Goal: Task Accomplishment & Management: Complete application form

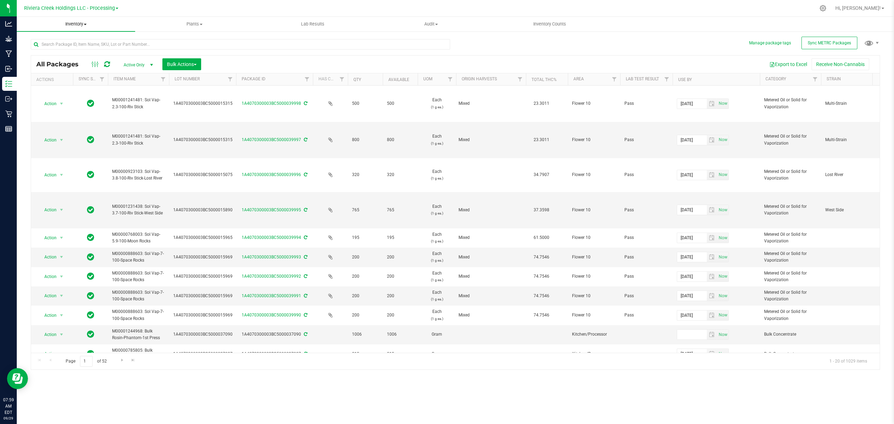
click at [82, 23] on span "Inventory" at bounding box center [76, 24] width 118 height 6
click at [66, 81] on span "From bill of materials" at bounding box center [48, 84] width 63 height 6
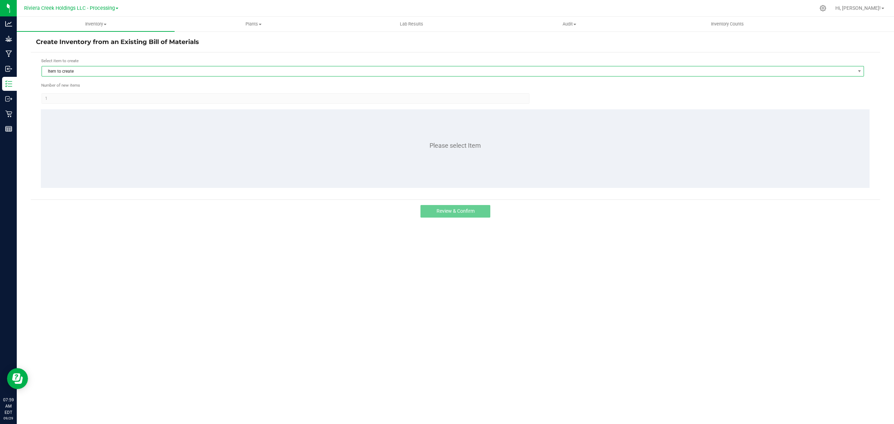
click at [116, 74] on span "Item to create" at bounding box center [448, 71] width 813 height 10
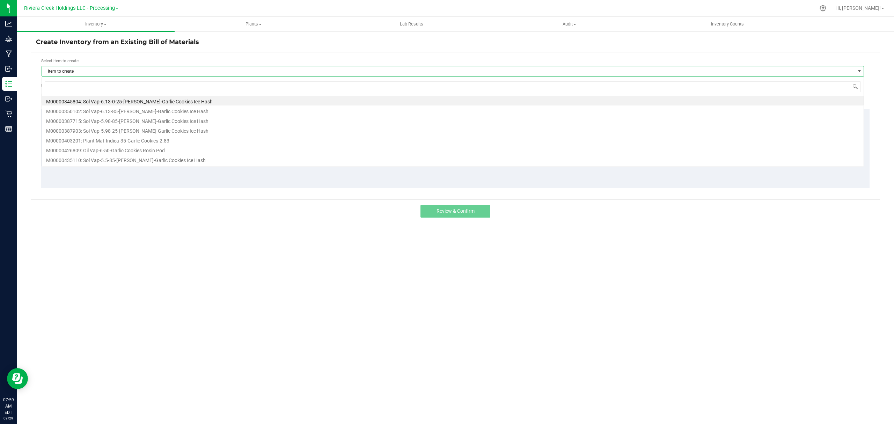
scroll to position [10, 823]
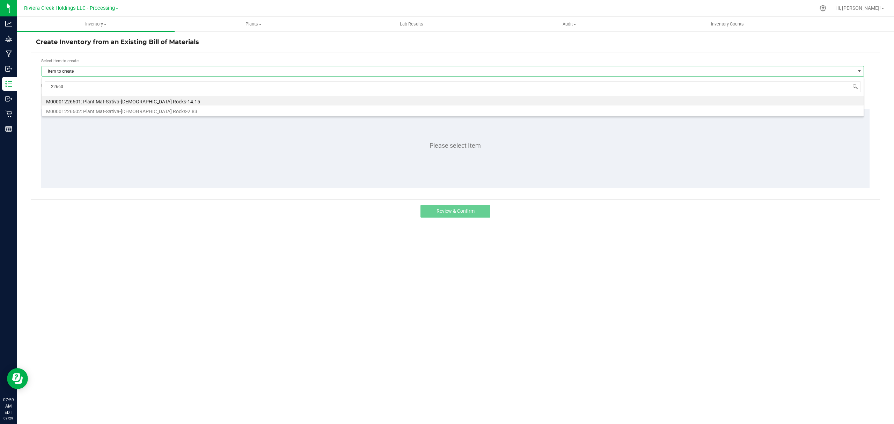
type input "226602"
click at [122, 104] on li "M00001226602: Plant Mat-Sativa-[DEMOGRAPHIC_DATA] Rocks-2.83" at bounding box center [453, 101] width 822 height 10
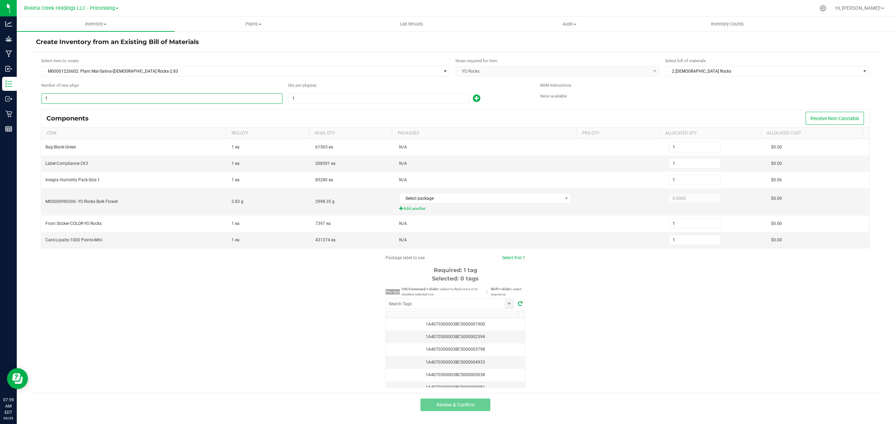
click at [123, 100] on input "1" at bounding box center [162, 99] width 240 height 10
click at [332, 101] on input "1" at bounding box center [379, 99] width 180 height 10
type input "3"
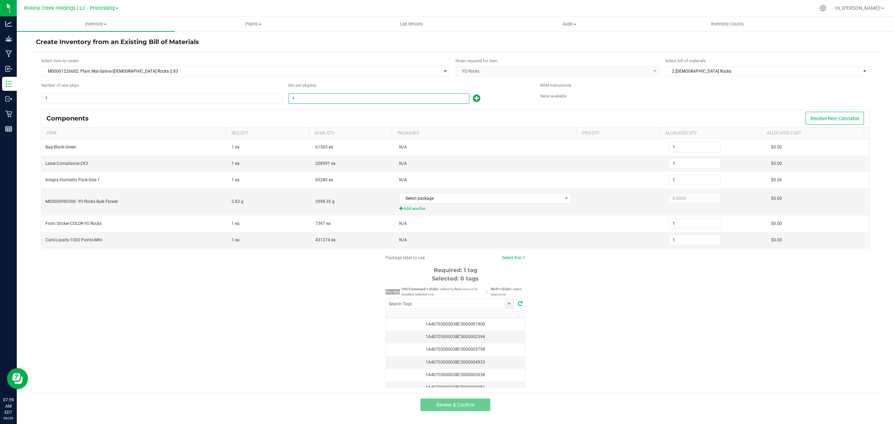
type input "3"
type input "30"
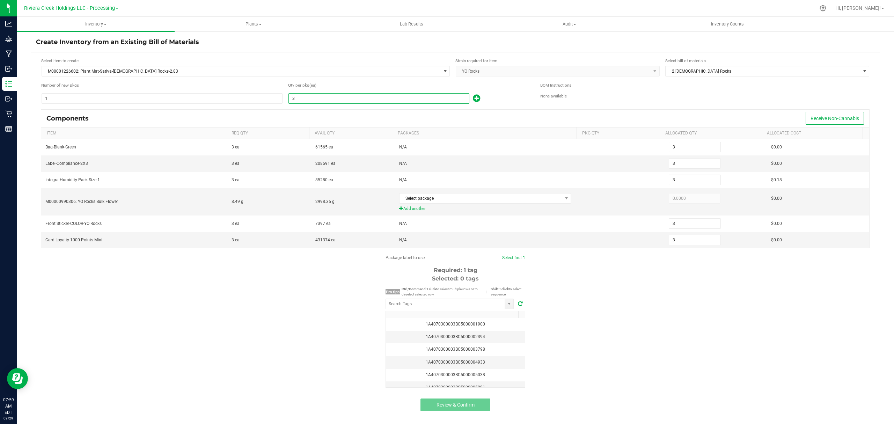
type input "30"
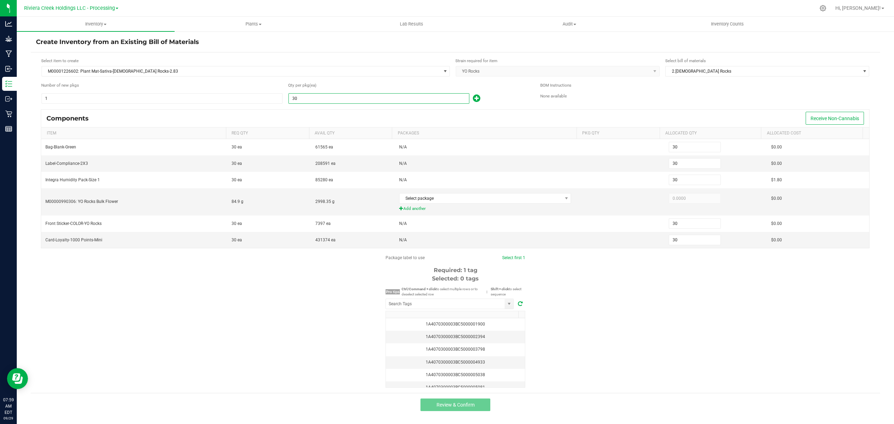
click at [501, 83] on div "Qty per pkg (ea)" at bounding box center [409, 85] width 242 height 7
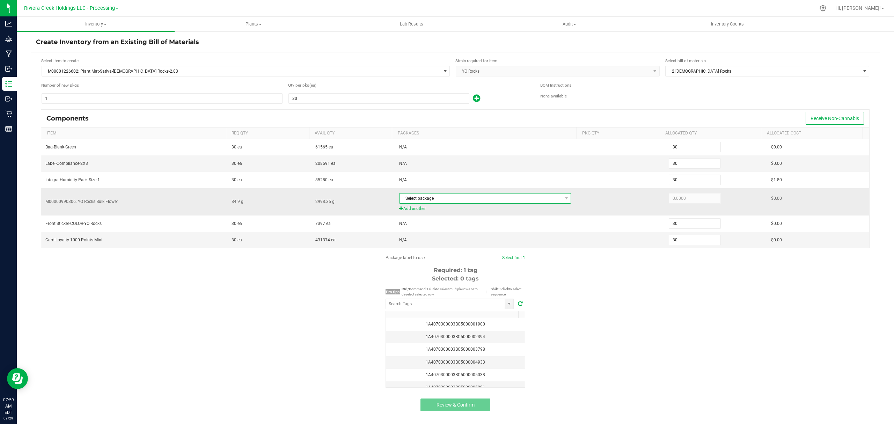
click at [503, 198] on span "Select package" at bounding box center [480, 198] width 163 height 10
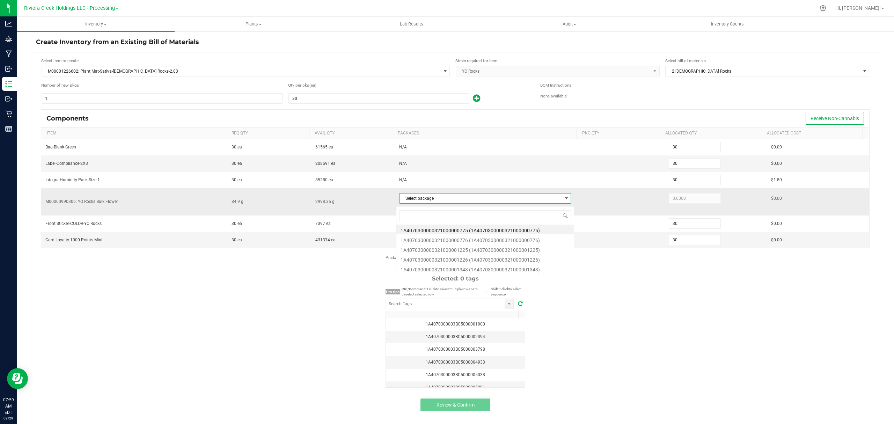
scroll to position [10, 170]
click at [519, 267] on li "1A4070300000321000001343 (1A4070300000321000001343)" at bounding box center [484, 269] width 177 height 10
type input "84.9000"
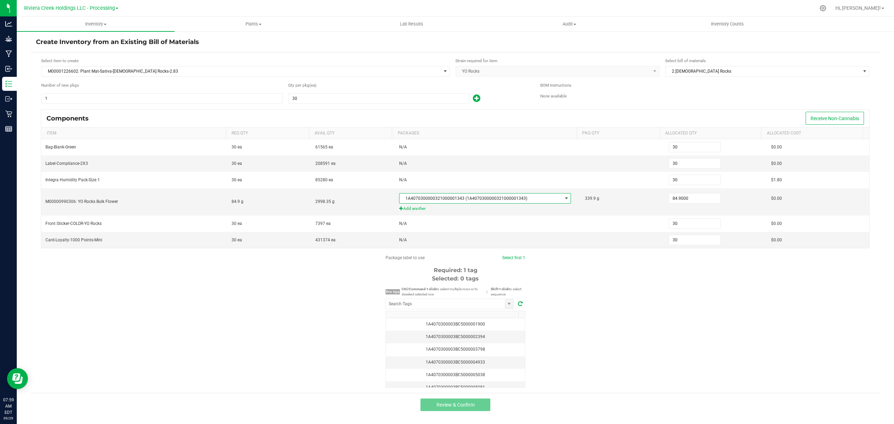
click at [611, 300] on div "Package label to use Select first 1 Required: 1 tag Selected: 0 tags Pro tips C…" at bounding box center [455, 321] width 849 height 133
click at [472, 309] on input "NO DATA FOUND" at bounding box center [445, 304] width 119 height 10
click at [427, 320] on li "1A4070300003BC5000040863" at bounding box center [449, 320] width 127 height 12
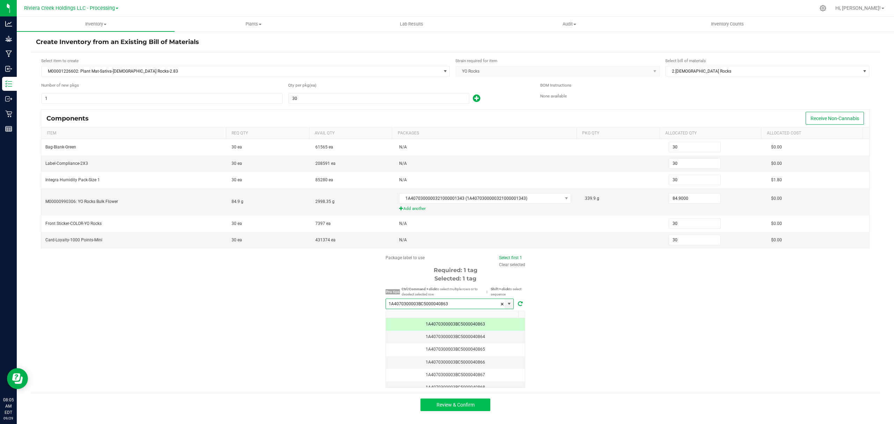
type input "1A4070300003BC5000040863"
click at [484, 410] on button "Review & Confirm" at bounding box center [455, 404] width 70 height 13
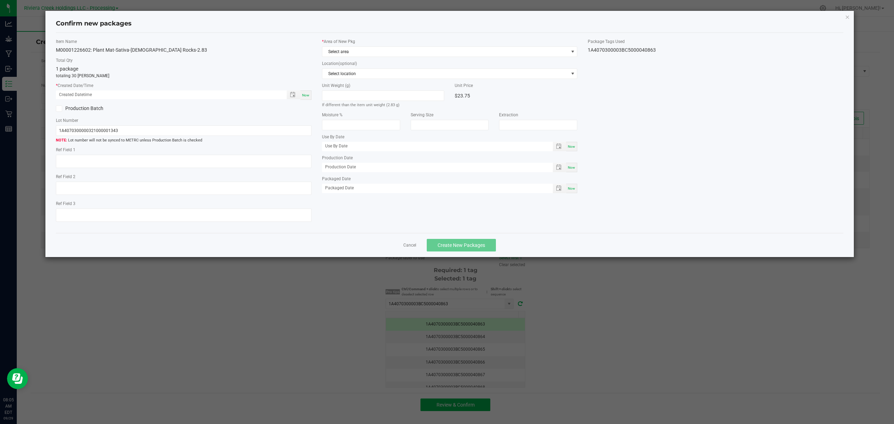
click at [307, 91] on div "Now" at bounding box center [305, 94] width 11 height 9
type input "09/29/2025 08:05 AM"
click at [352, 49] on span "Select area" at bounding box center [445, 52] width 246 height 10
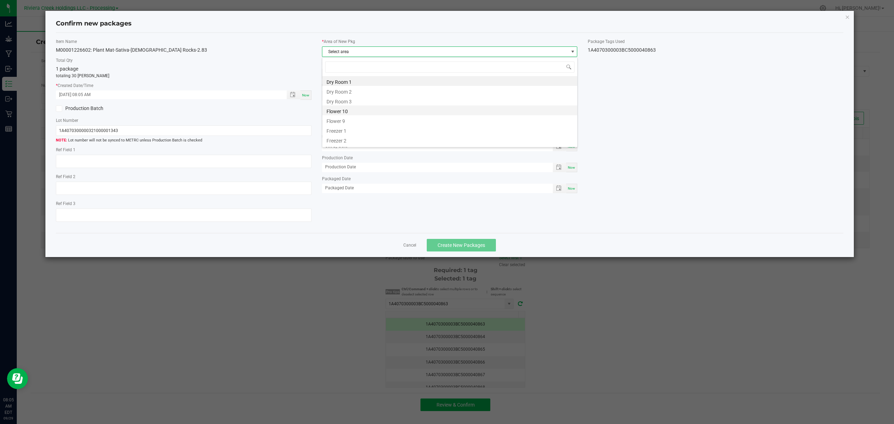
click at [361, 110] on li "Flower 10" at bounding box center [449, 110] width 255 height 10
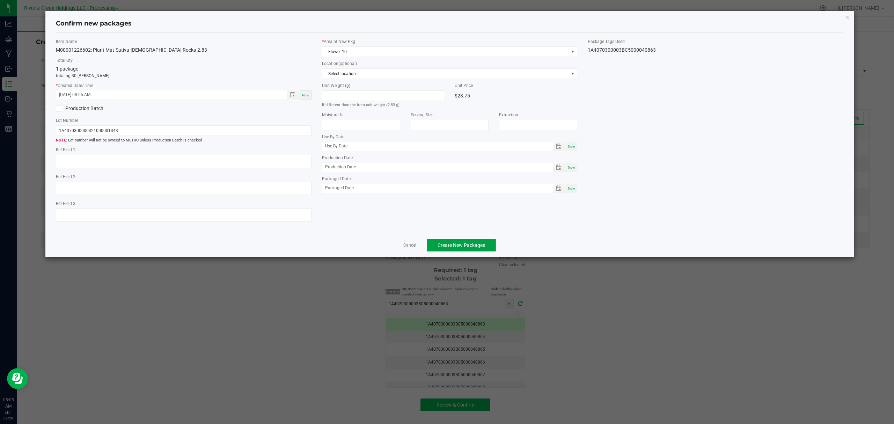
click at [483, 248] on span "Create New Packages" at bounding box center [460, 245] width 47 height 6
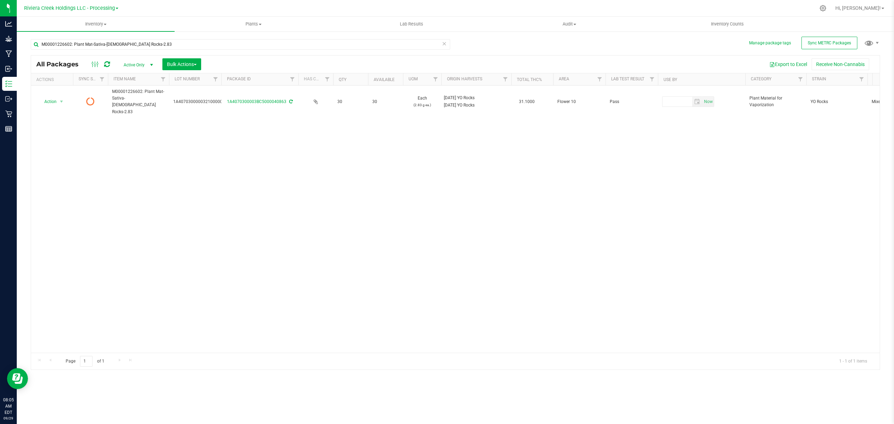
click at [109, 64] on icon at bounding box center [107, 64] width 6 height 7
click at [221, 41] on input "M00001226602: Plant Mat-Sativa-[DEMOGRAPHIC_DATA] Rocks-2.83" at bounding box center [240, 44] width 419 height 10
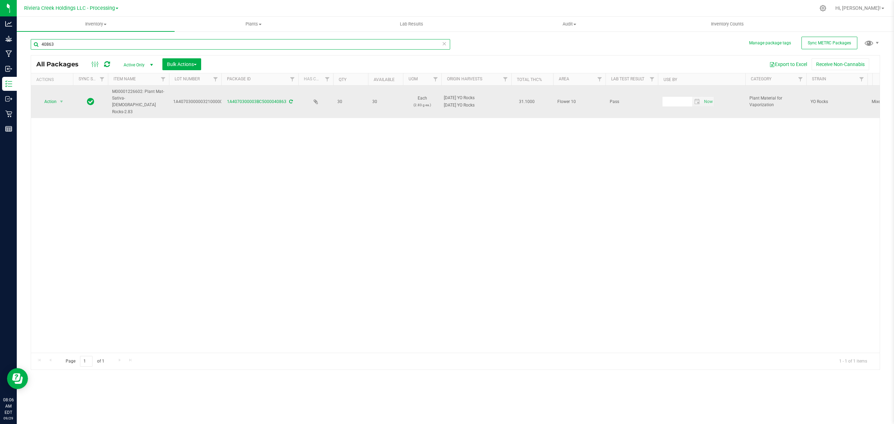
type input "40863"
click at [52, 97] on span "Action" at bounding box center [47, 102] width 19 height 10
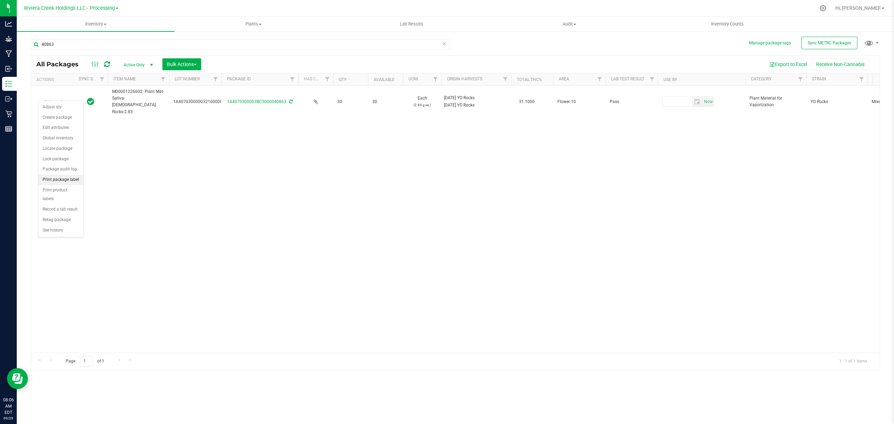
click at [67, 181] on li "Print package label" at bounding box center [60, 180] width 45 height 10
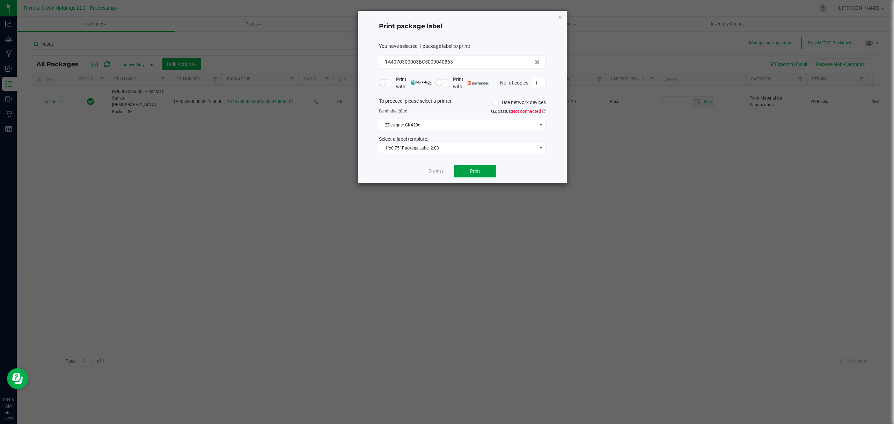
click at [478, 171] on span "Print" at bounding box center [475, 171] width 10 height 6
drag, startPoint x: 558, startPoint y: 15, endPoint x: 615, endPoint y: 22, distance: 57.3
click at [558, 15] on icon "button" at bounding box center [560, 17] width 5 height 8
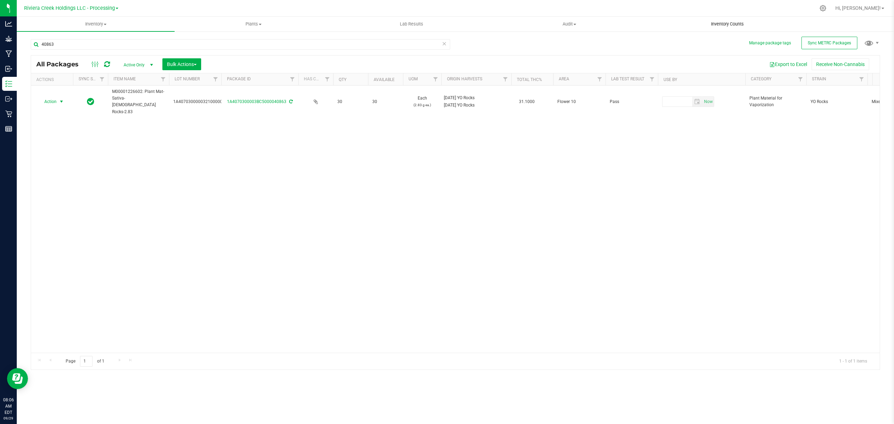
click at [723, 18] on uib-tab-heading "Inventory Counts" at bounding box center [727, 24] width 157 height 14
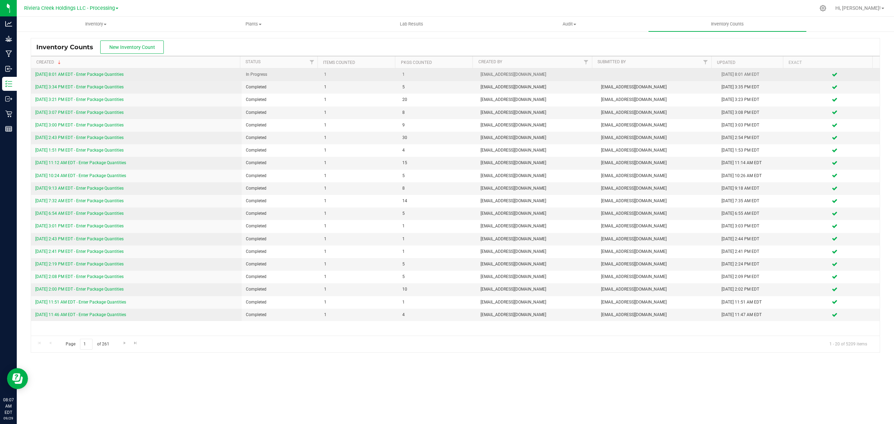
click at [99, 74] on link "[DATE] 8:01 AM EDT - Enter Package Quantities" at bounding box center [79, 74] width 88 height 5
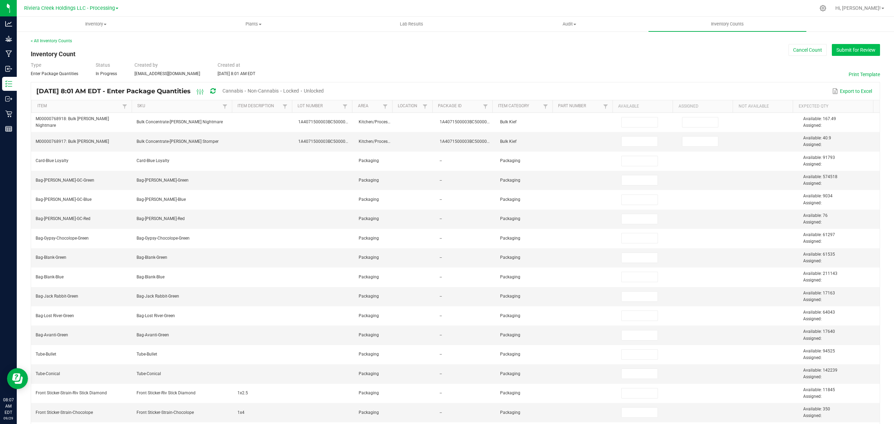
click at [862, 48] on button "Submit for Review" at bounding box center [856, 50] width 48 height 12
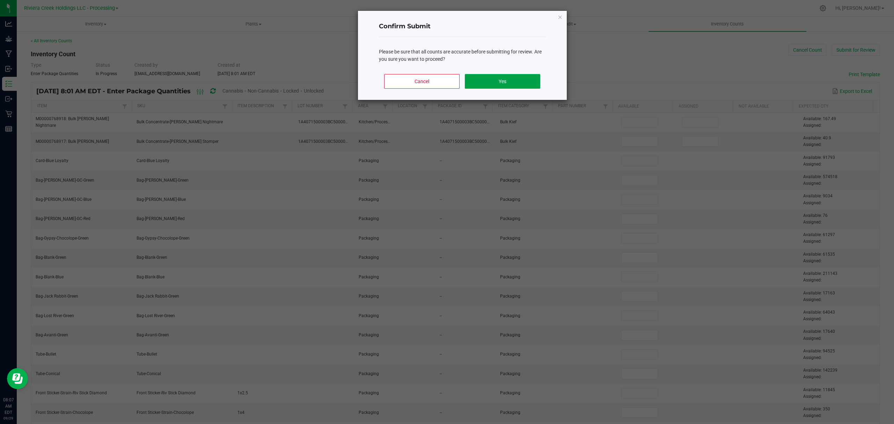
click at [465, 80] on button "Yes" at bounding box center [502, 81] width 75 height 15
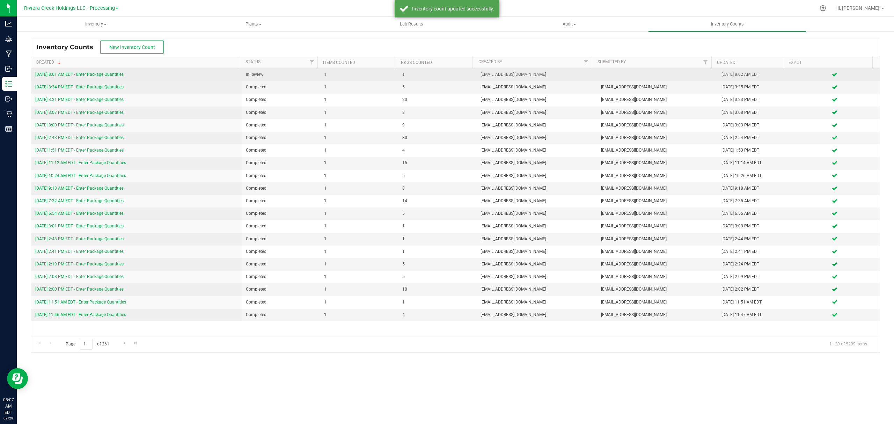
click at [112, 74] on link "[DATE] 8:01 AM EDT - Enter Package Quantities" at bounding box center [79, 74] width 88 height 5
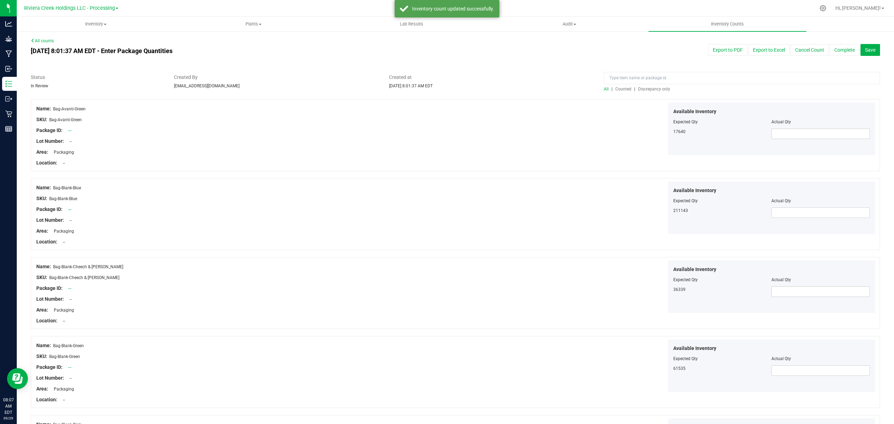
click at [619, 87] on span "Counted" at bounding box center [623, 89] width 16 height 5
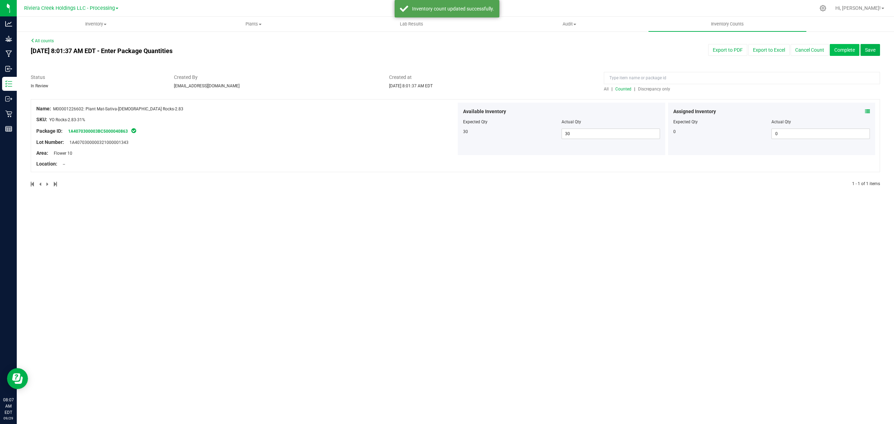
click at [837, 53] on button "Complete" at bounding box center [845, 50] width 30 height 12
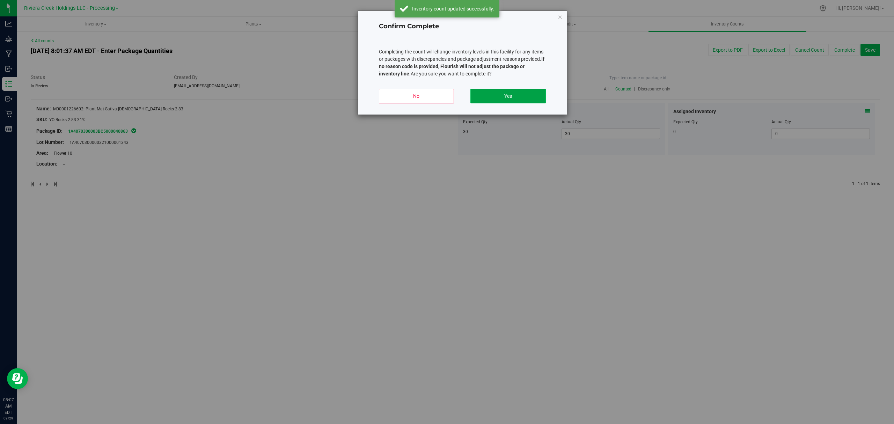
click at [520, 96] on button "Yes" at bounding box center [507, 96] width 75 height 15
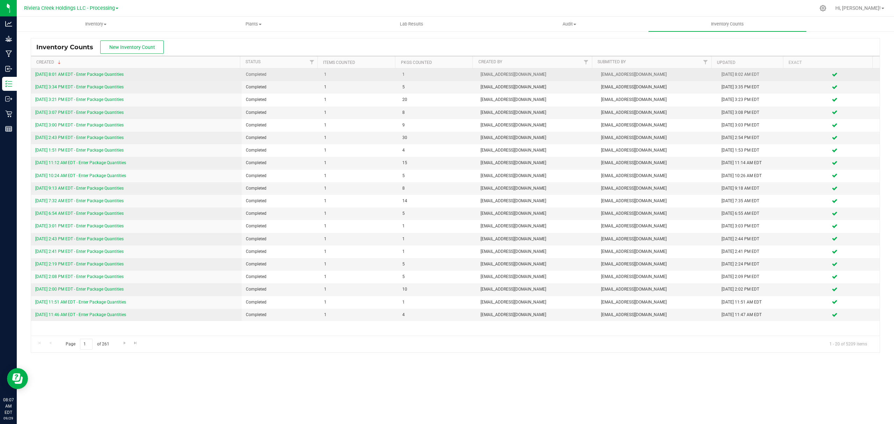
click at [93, 73] on link "[DATE] 8:01 AM EDT - Enter Package Quantities" at bounding box center [79, 74] width 88 height 5
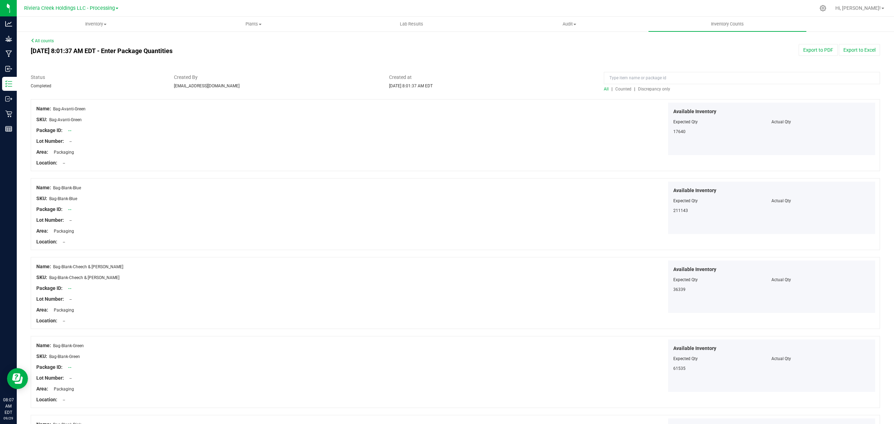
click at [619, 88] on span "Counted" at bounding box center [623, 89] width 16 height 5
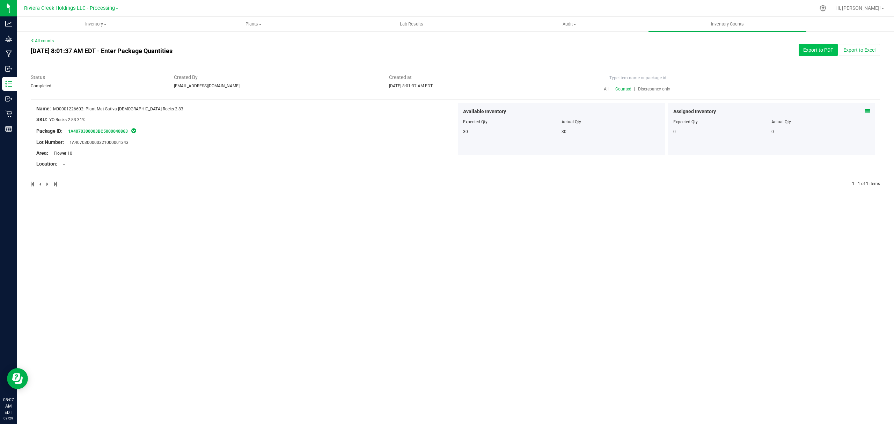
click at [823, 51] on button "Export to PDF" at bounding box center [818, 50] width 39 height 12
click at [96, 23] on span "Inventory" at bounding box center [95, 24] width 157 height 6
click at [75, 42] on li "All packages" at bounding box center [96, 42] width 158 height 8
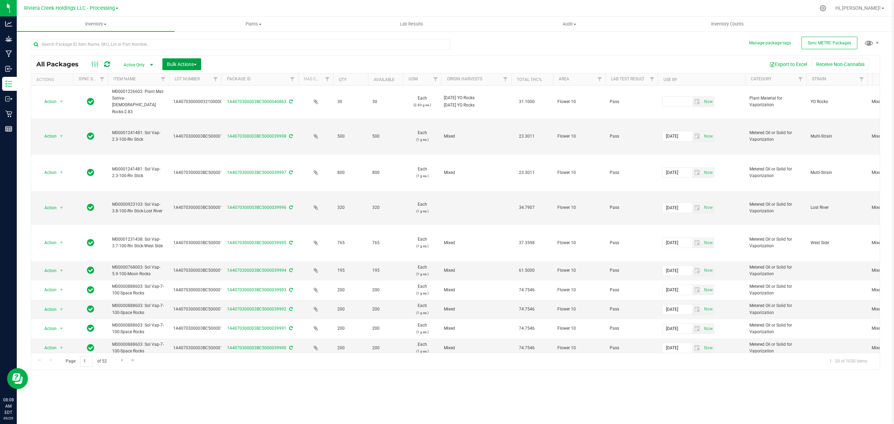
click at [182, 64] on span "Bulk Actions" at bounding box center [182, 64] width 30 height 6
click at [189, 131] on span "Lock/Unlock packages" at bounding box center [191, 131] width 48 height 6
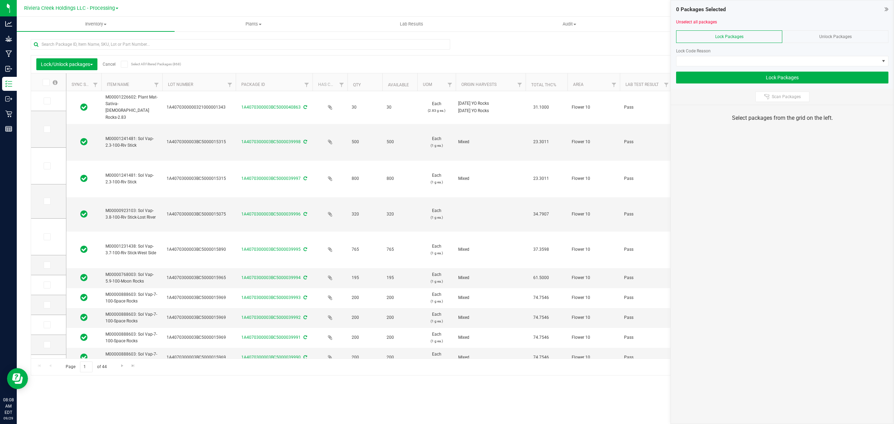
drag, startPoint x: 216, startPoint y: 80, endPoint x: 237, endPoint y: 77, distance: 21.9
click at [45, 101] on icon at bounding box center [46, 101] width 5 height 0
click at [0, 0] on input "checkbox" at bounding box center [0, 0] width 0 height 0
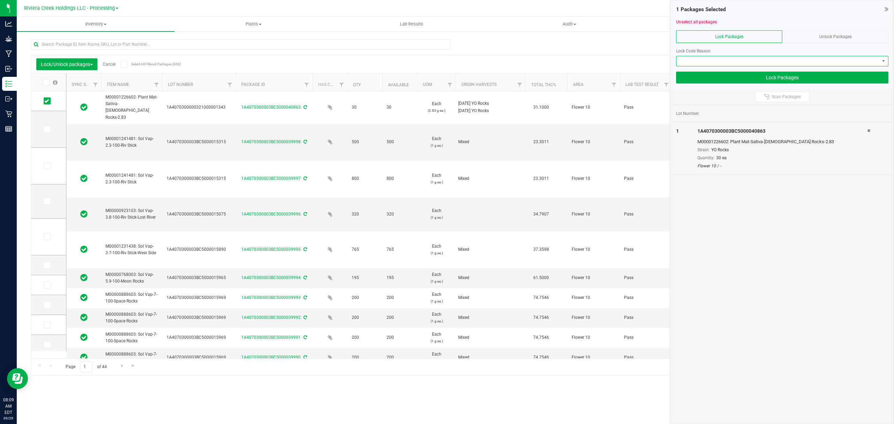
click at [713, 59] on span at bounding box center [777, 61] width 203 height 10
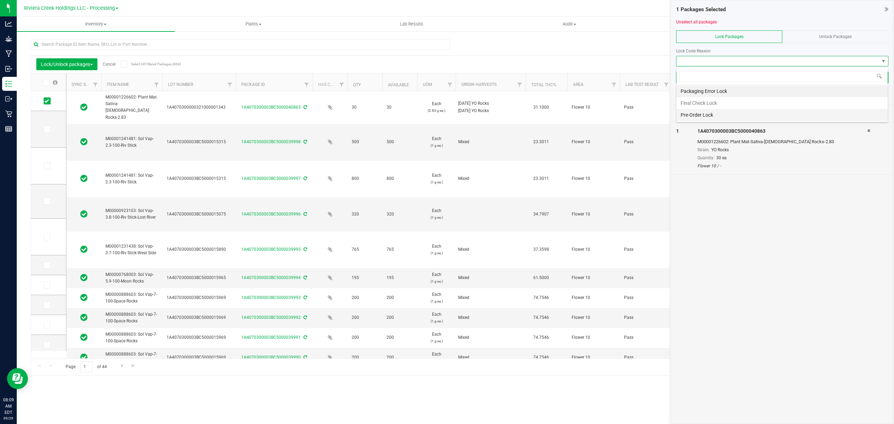
scroll to position [10, 212]
click at [701, 102] on li "Final Check Lock" at bounding box center [781, 103] width 211 height 12
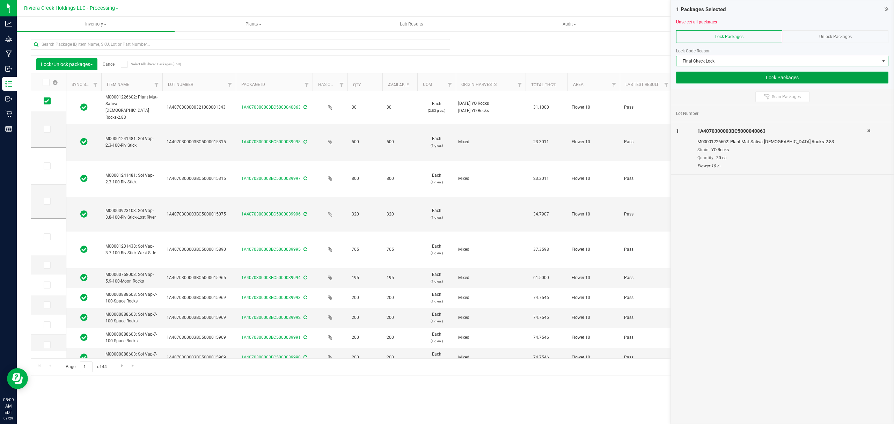
click at [705, 77] on button "Lock Packages" at bounding box center [782, 78] width 212 height 12
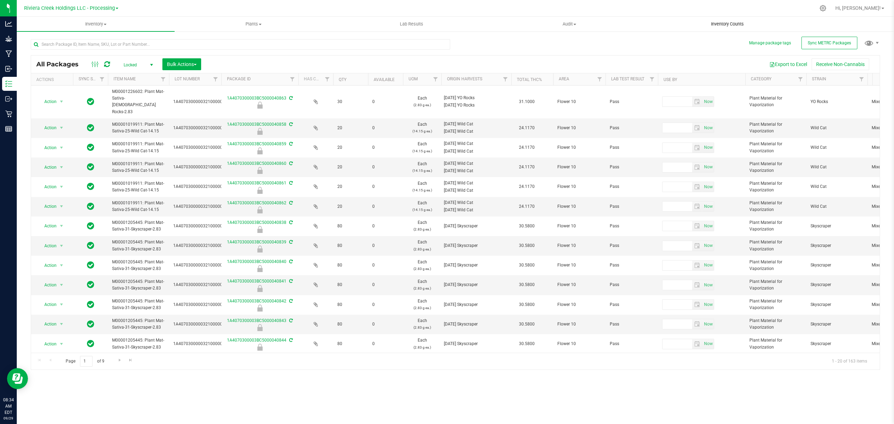
click at [719, 26] on span "Inventory Counts" at bounding box center [727, 24] width 52 height 6
click at [722, 24] on span "Inventory Counts" at bounding box center [727, 24] width 52 height 6
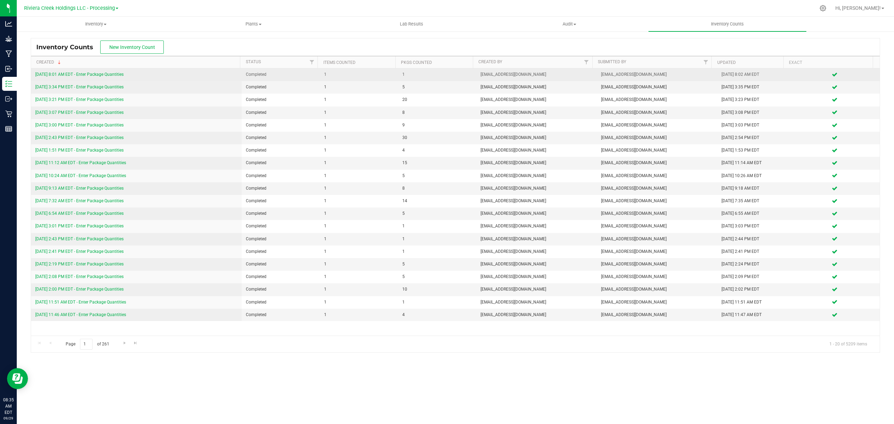
click at [113, 74] on link "[DATE] 8:01 AM EDT - Enter Package Quantities" at bounding box center [79, 74] width 88 height 5
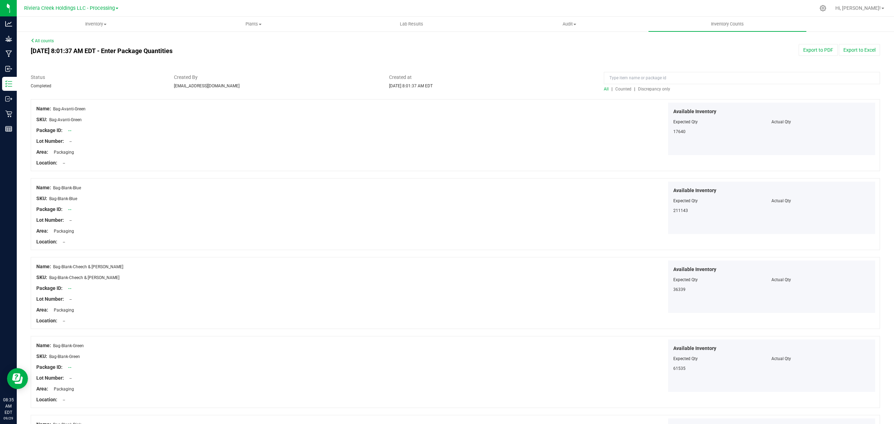
click at [615, 88] on span "Counted" at bounding box center [623, 89] width 16 height 5
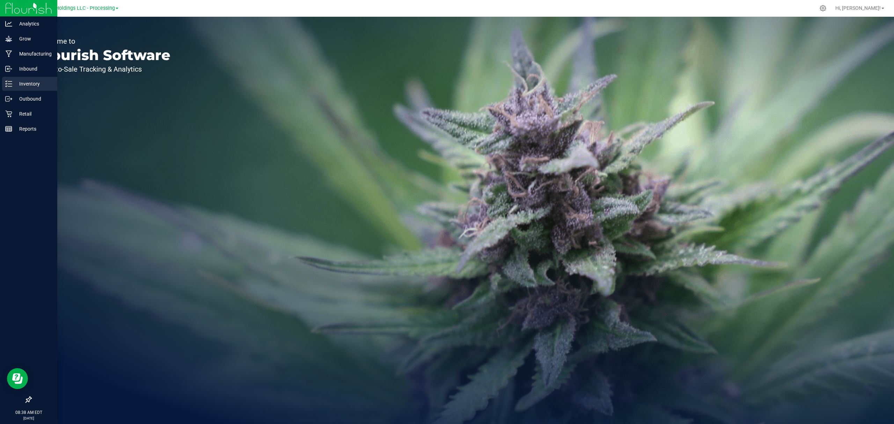
click at [16, 84] on p "Inventory" at bounding box center [33, 84] width 42 height 8
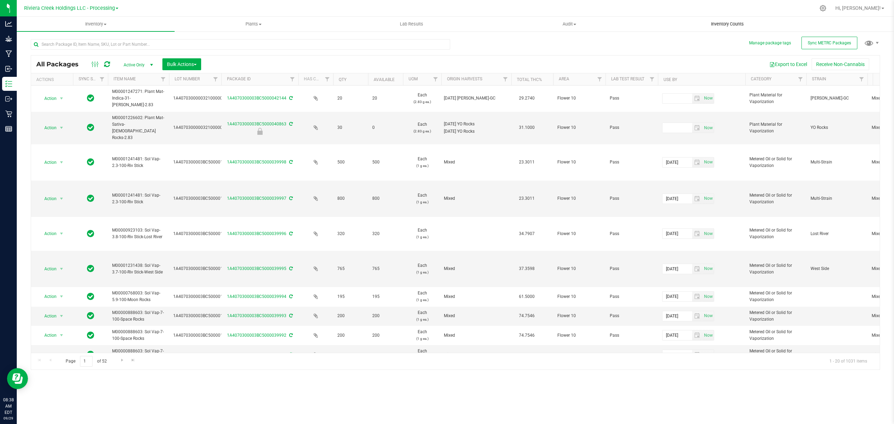
click at [727, 24] on span "Inventory Counts" at bounding box center [727, 24] width 52 height 6
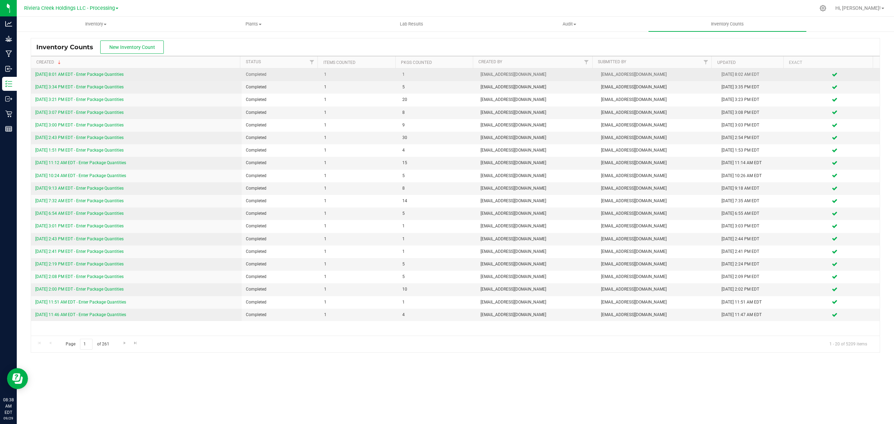
click at [105, 73] on link "[DATE] 8:01 AM EDT - Enter Package Quantities" at bounding box center [79, 74] width 88 height 5
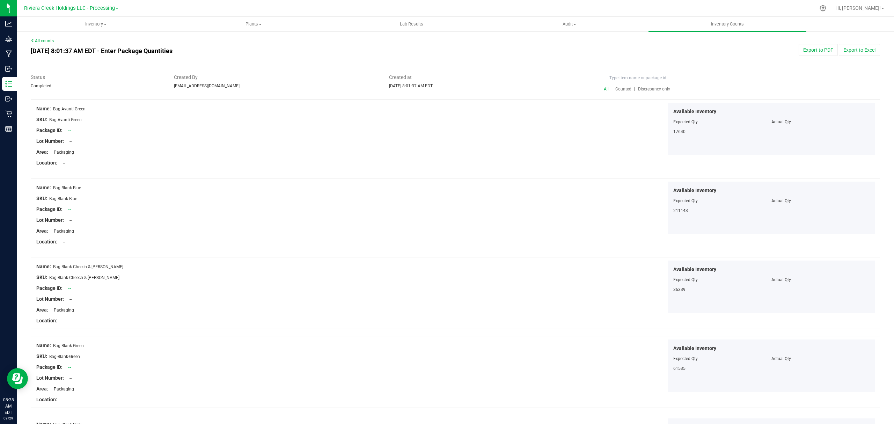
click at [36, 41] on link "All counts" at bounding box center [42, 40] width 23 height 5
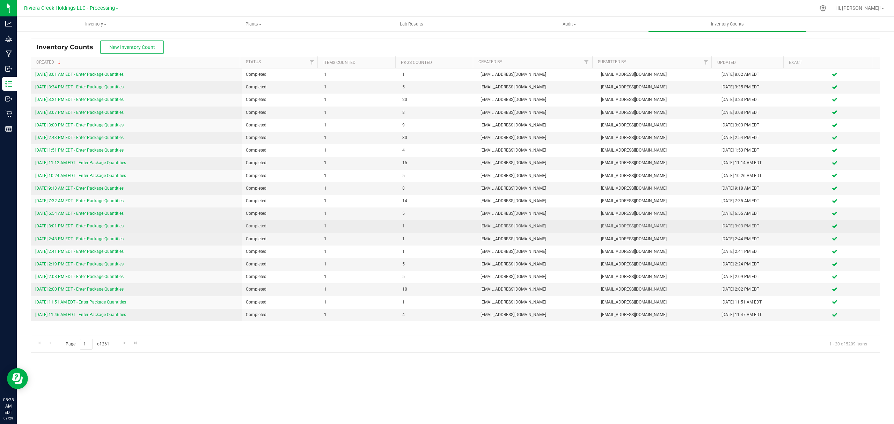
click at [115, 227] on link "[DATE] 3:01 PM EDT - Enter Package Quantities" at bounding box center [79, 225] width 88 height 5
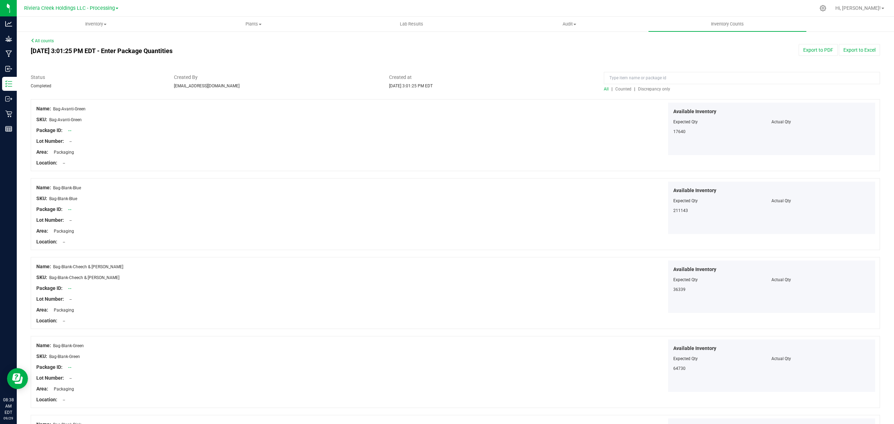
click at [615, 90] on span "Counted" at bounding box center [623, 89] width 16 height 5
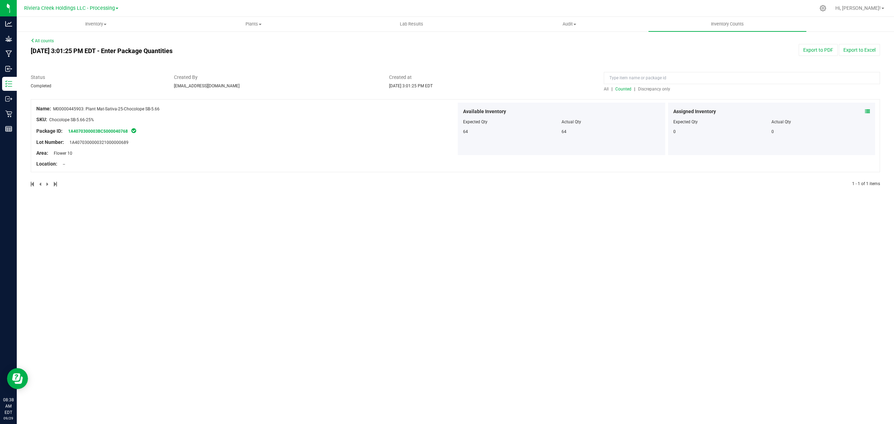
click at [44, 41] on link "All counts" at bounding box center [42, 40] width 23 height 5
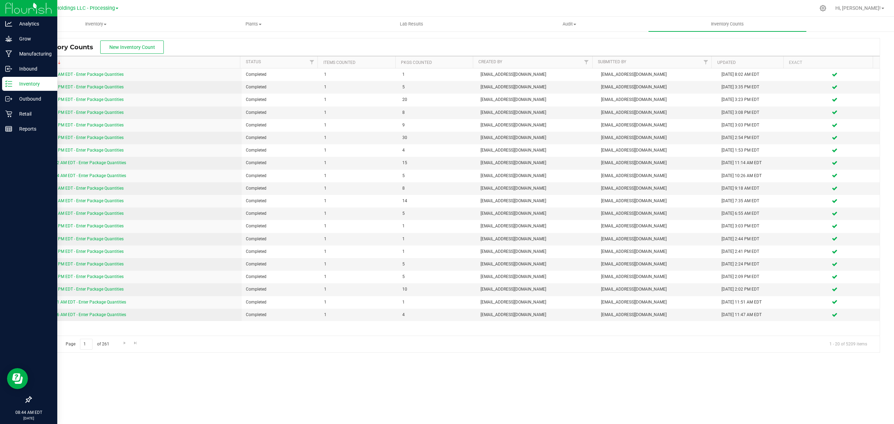
click at [10, 80] on div "Inventory" at bounding box center [29, 84] width 55 height 14
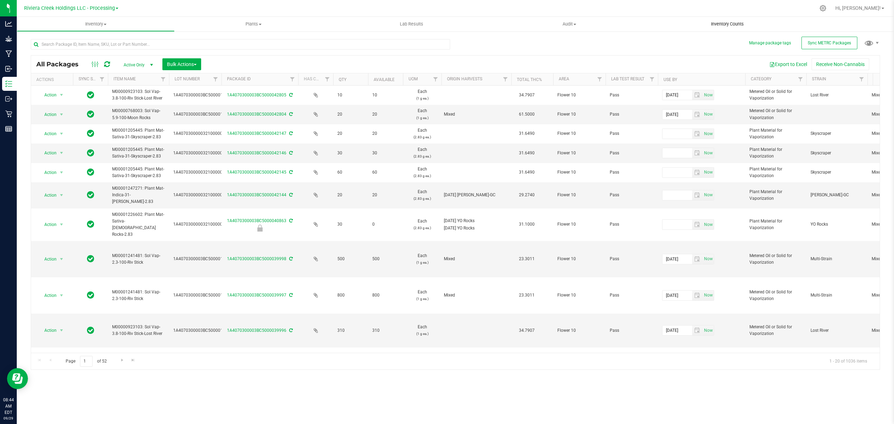
click at [721, 24] on span "Inventory Counts" at bounding box center [727, 24] width 52 height 6
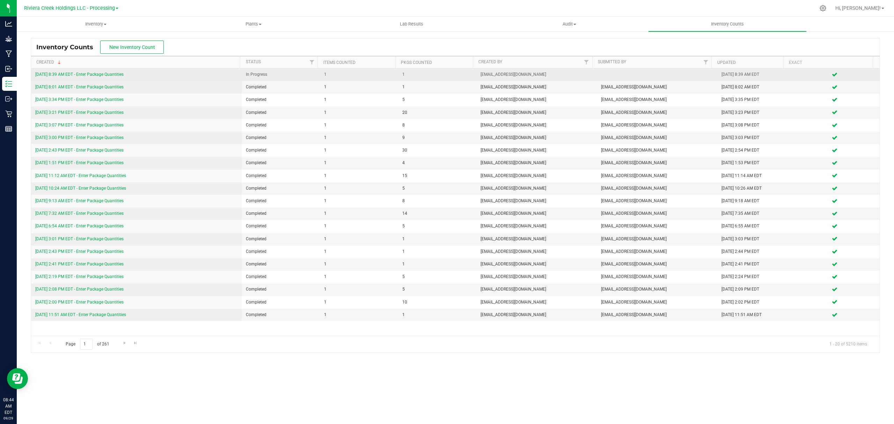
click at [97, 77] on link "[DATE] 8:39 AM EDT - Enter Package Quantities" at bounding box center [79, 74] width 88 height 5
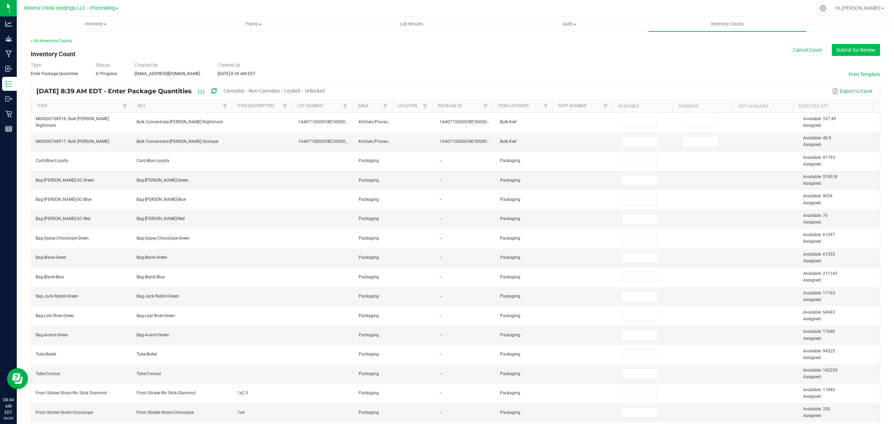
click at [851, 50] on button "Submit for Review" at bounding box center [856, 50] width 48 height 12
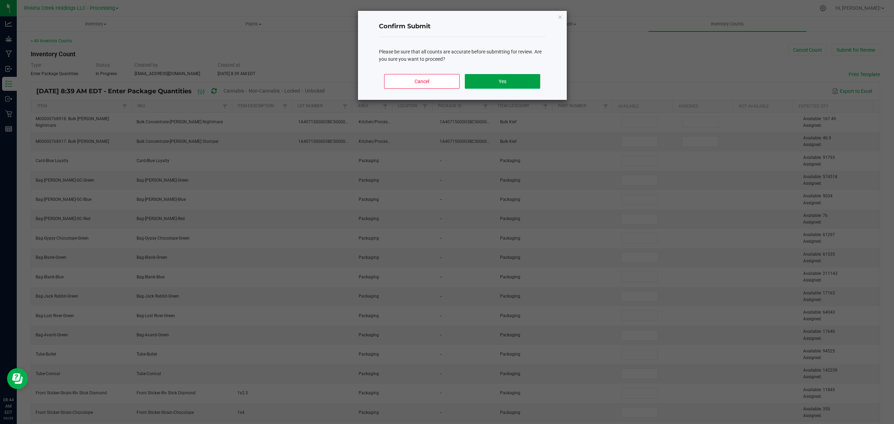
click at [525, 75] on button "Yes" at bounding box center [502, 81] width 75 height 15
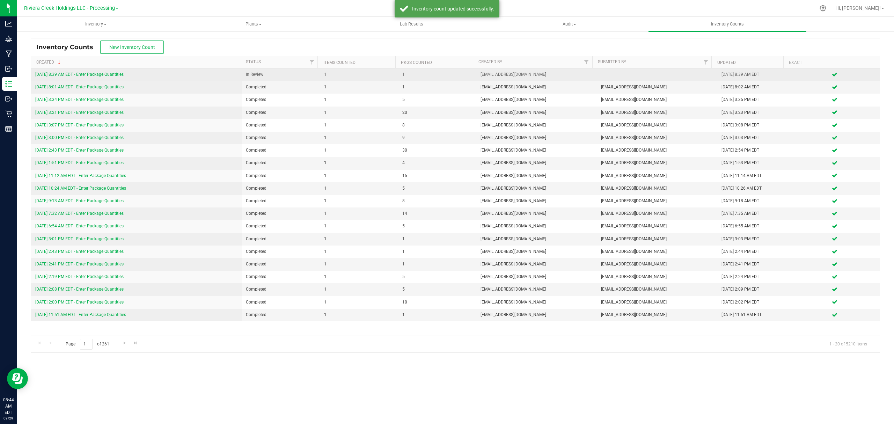
click at [101, 76] on link "[DATE] 8:39 AM EDT - Enter Package Quantities" at bounding box center [79, 74] width 88 height 5
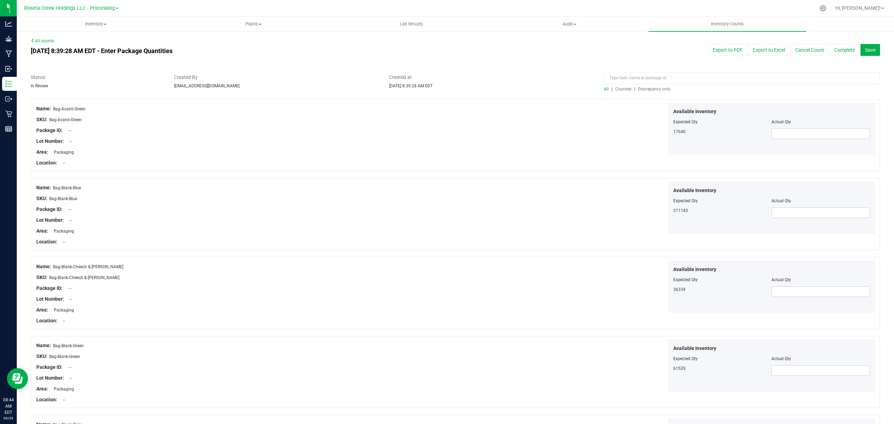
click at [615, 87] on span "Counted" at bounding box center [623, 89] width 16 height 5
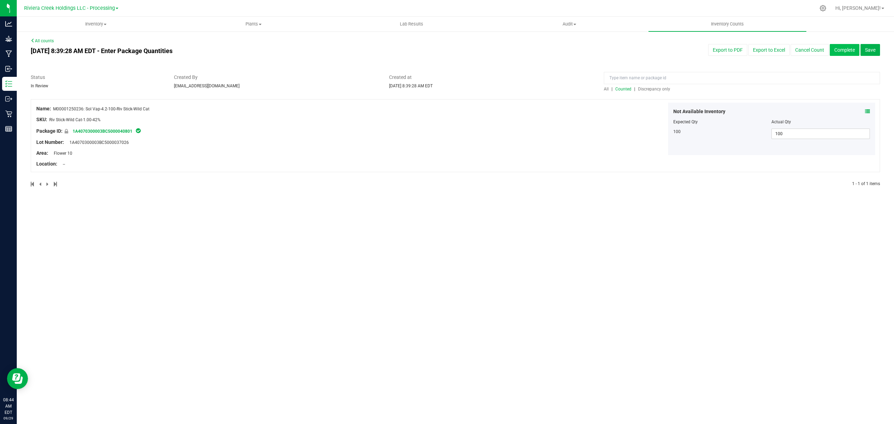
click at [844, 52] on button "Complete" at bounding box center [845, 50] width 30 height 12
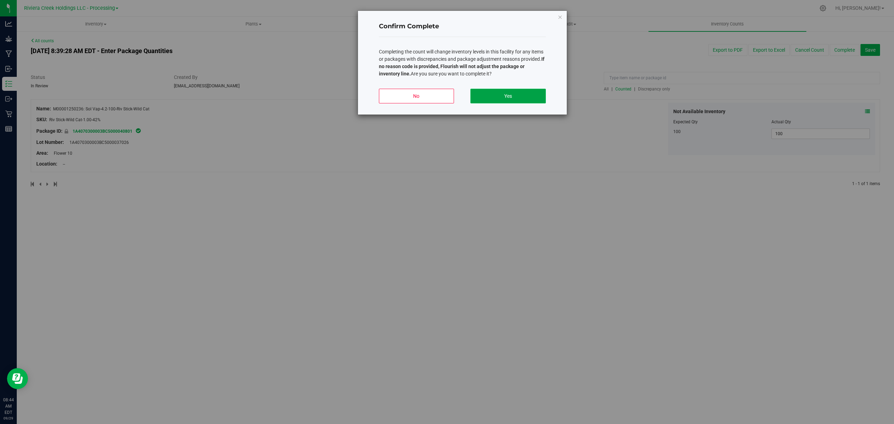
click at [519, 94] on button "Yes" at bounding box center [507, 96] width 75 height 15
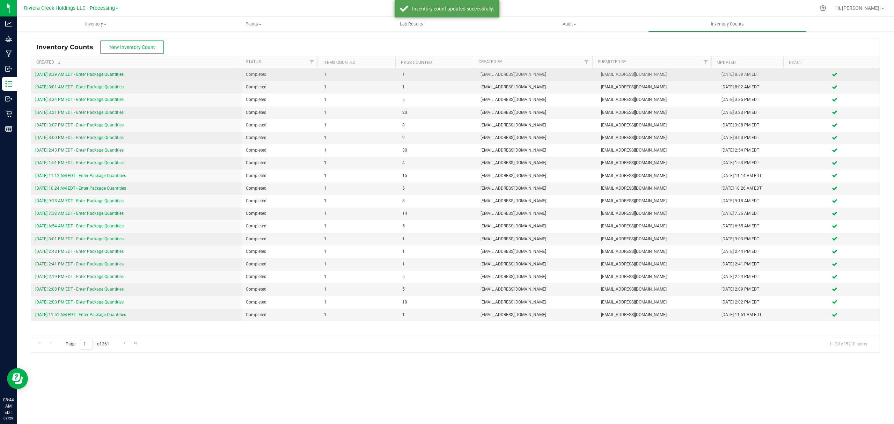
click at [118, 75] on link "[DATE] 8:39 AM EDT - Enter Package Quantities" at bounding box center [79, 74] width 88 height 5
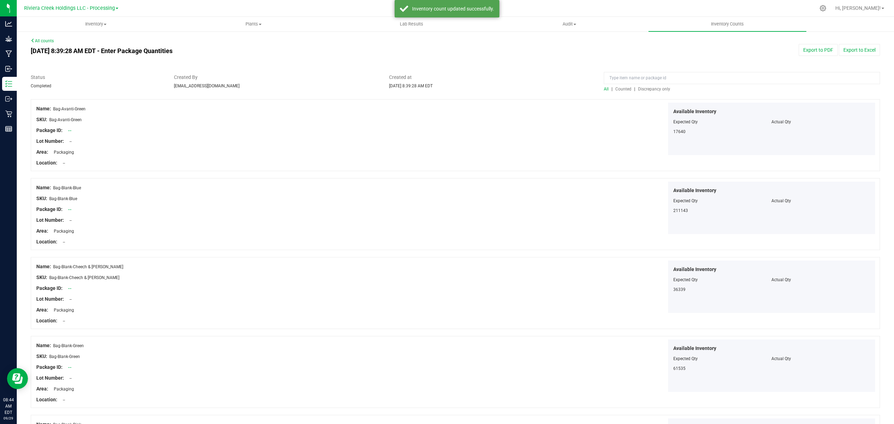
click at [618, 90] on span "Counted" at bounding box center [623, 89] width 16 height 5
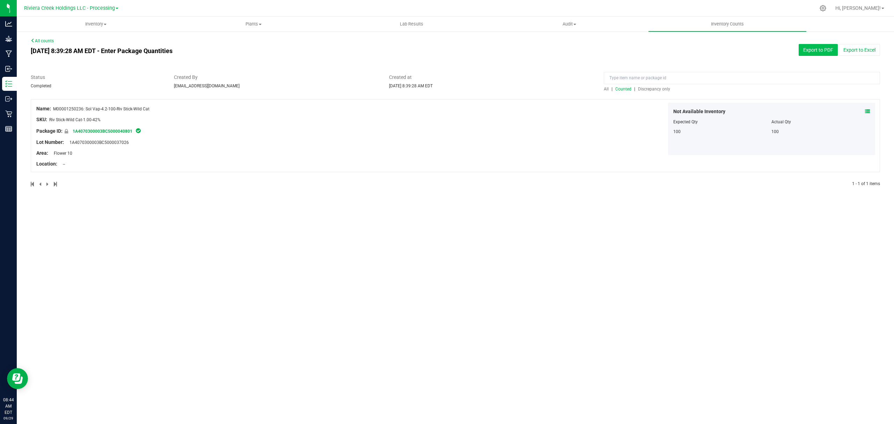
click at [809, 49] on button "Export to PDF" at bounding box center [818, 50] width 39 height 12
click at [102, 25] on span "Inventory" at bounding box center [95, 24] width 157 height 6
click at [80, 44] on li "All packages" at bounding box center [96, 42] width 158 height 8
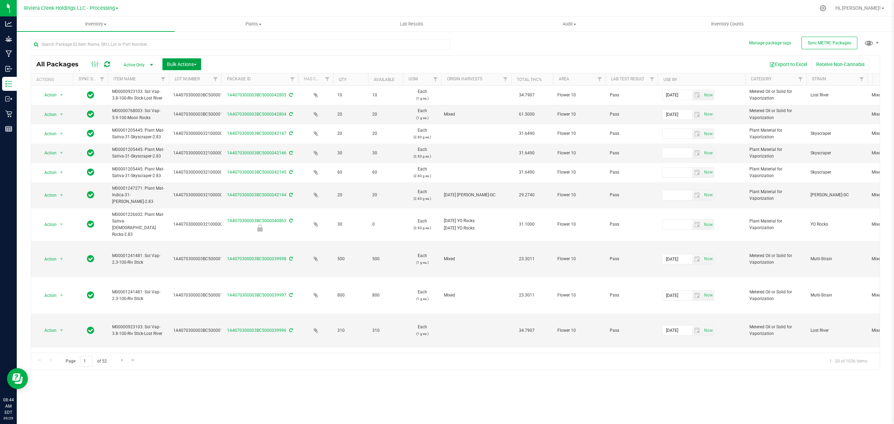
click at [183, 65] on span "Bulk Actions" at bounding box center [182, 64] width 30 height 6
click at [187, 133] on span "Lock/Unlock packages" at bounding box center [191, 131] width 48 height 6
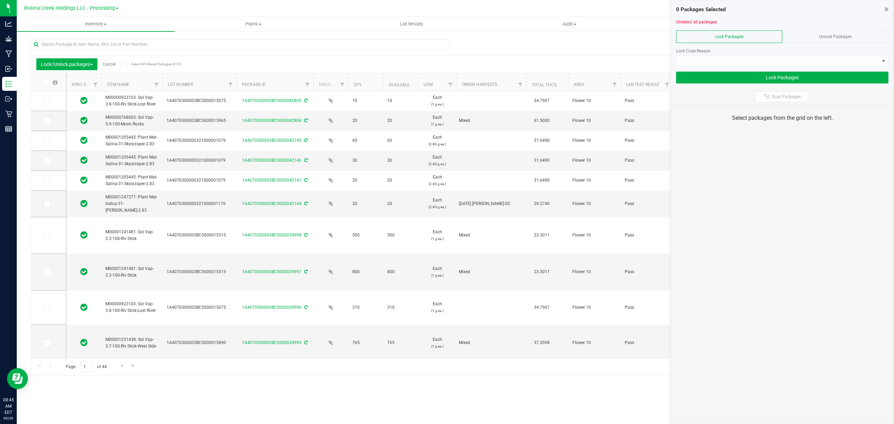
drag, startPoint x: 214, startPoint y: 81, endPoint x: 236, endPoint y: 78, distance: 22.2
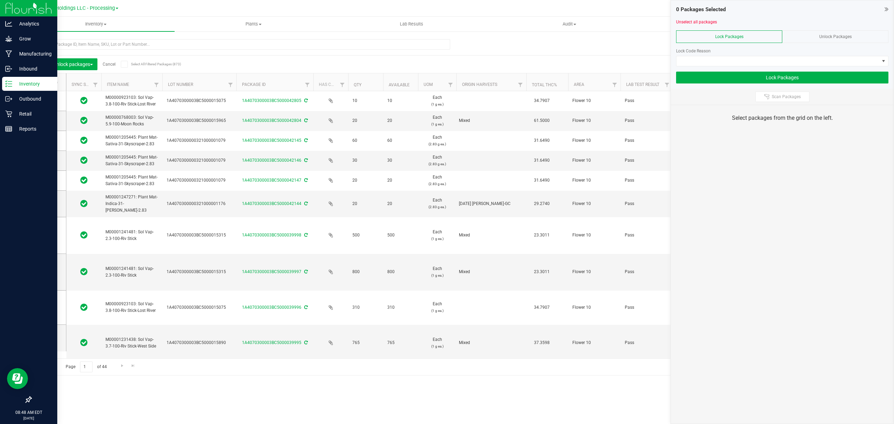
click at [28, 86] on p "Inventory" at bounding box center [33, 84] width 42 height 8
click at [41, 87] on p "Inventory" at bounding box center [33, 84] width 42 height 8
click at [31, 97] on p "Outbound" at bounding box center [33, 99] width 42 height 8
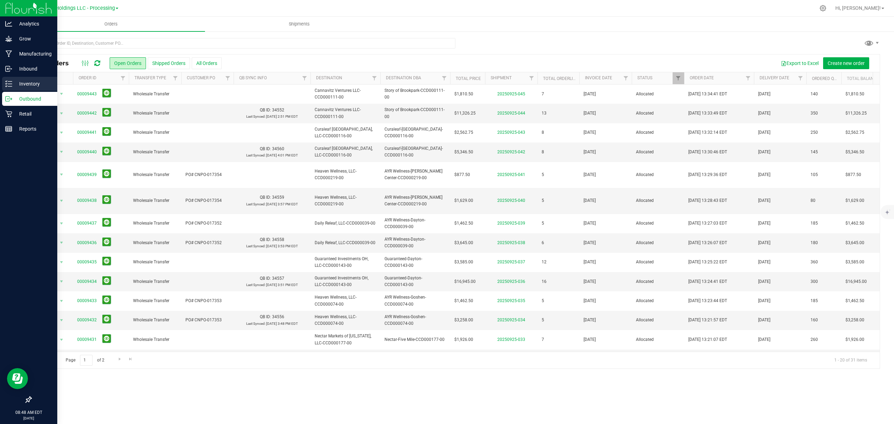
click at [38, 85] on p "Inventory" at bounding box center [33, 84] width 42 height 8
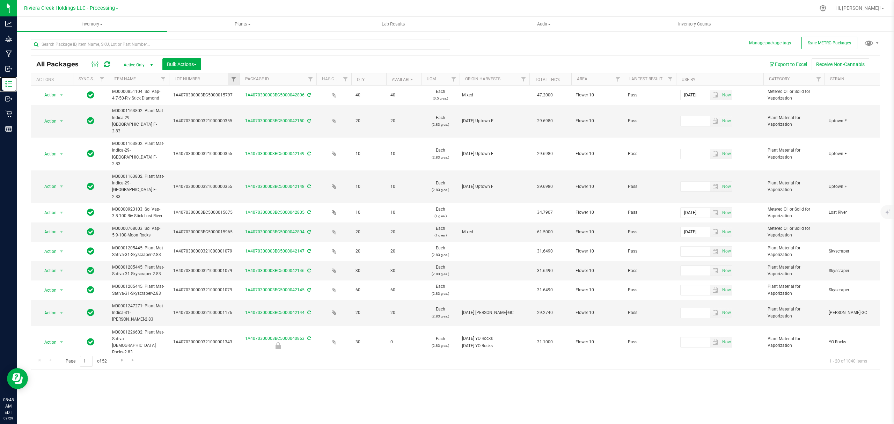
drag, startPoint x: 220, startPoint y: 80, endPoint x: 240, endPoint y: 76, distance: 20.7
click at [240, 76] on div "Actions Sync Status Item Name Lot Number Package ID Has COA Qty Available UOM O…" at bounding box center [452, 79] width 842 height 12
click at [96, 22] on span "Inventory" at bounding box center [92, 24] width 150 height 6
click at [77, 83] on span "From bill of materials" at bounding box center [48, 84] width 63 height 6
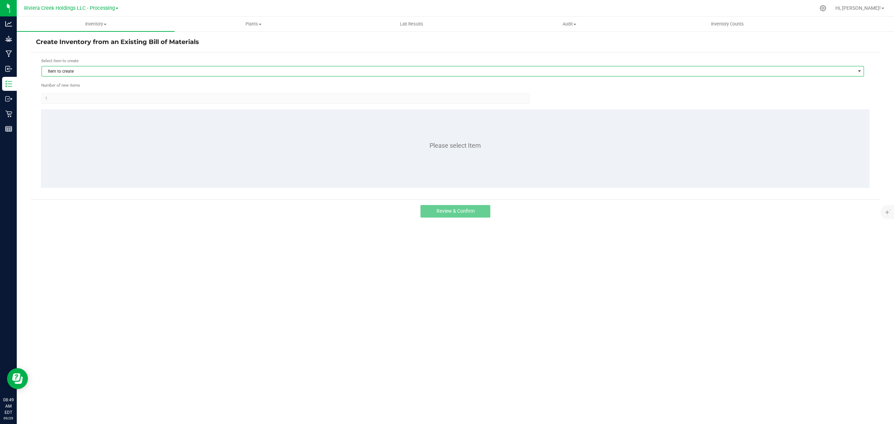
click at [205, 71] on span "Item to create" at bounding box center [448, 71] width 813 height 10
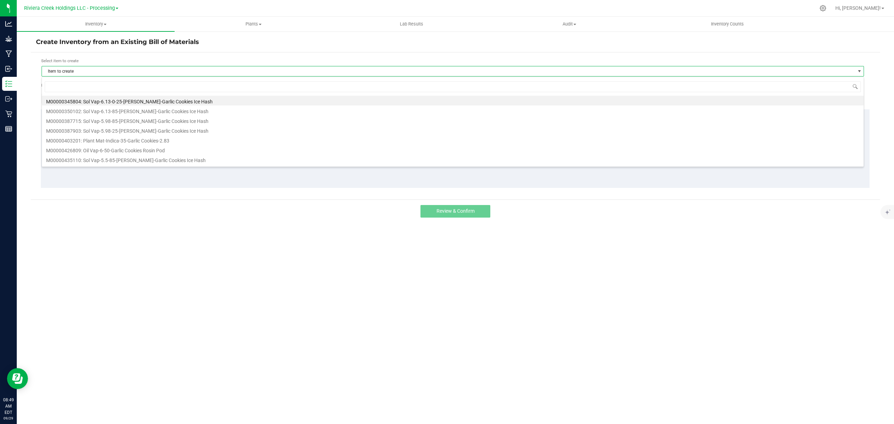
scroll to position [10, 823]
type input "250626"
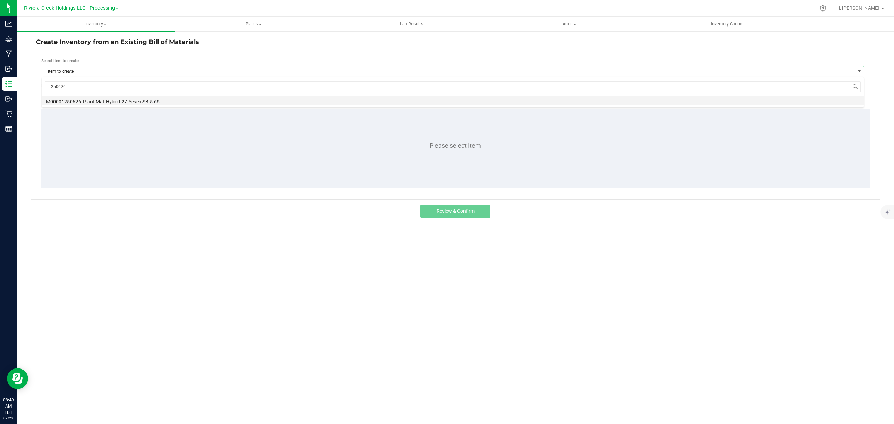
click at [132, 102] on li "M00001250626: Plant Mat-Hybrid-27-Yesca SB-5.66" at bounding box center [453, 101] width 822 height 10
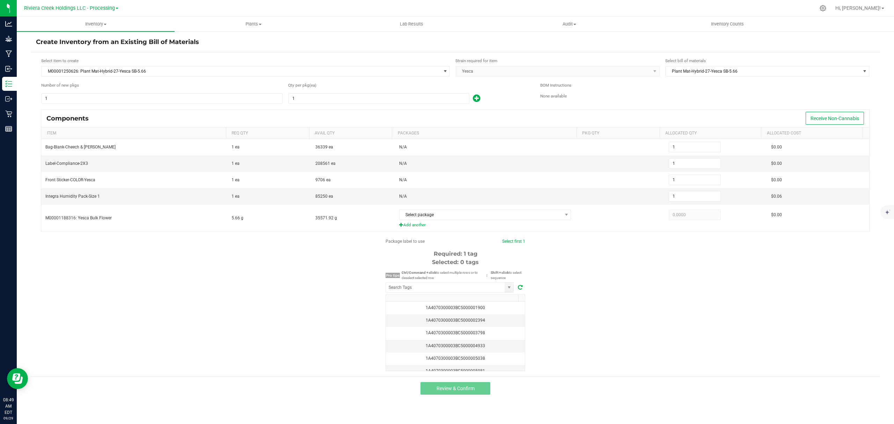
click at [358, 44] on h4 "Create Inventory from an Existing Bill of Materials" at bounding box center [455, 42] width 839 height 9
